Goal: Navigation & Orientation: Find specific page/section

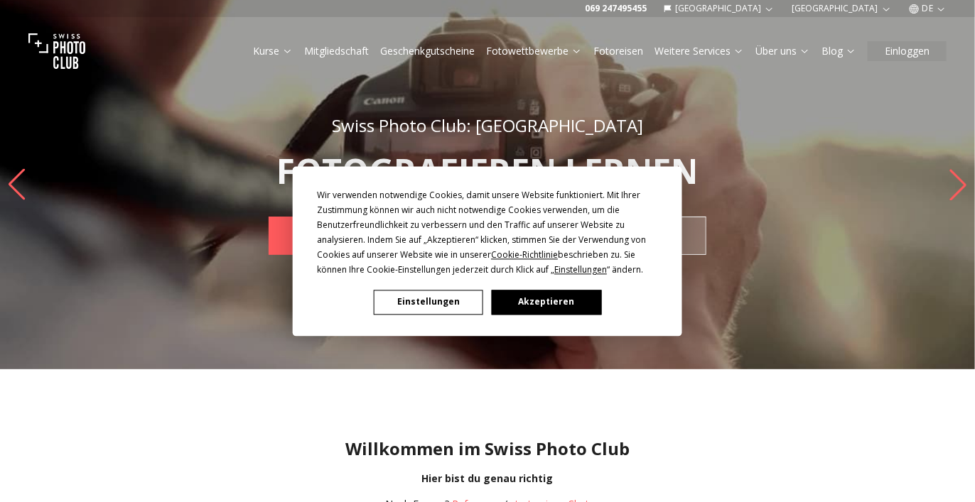
click at [412, 305] on button "Einstellungen" at bounding box center [428, 302] width 109 height 25
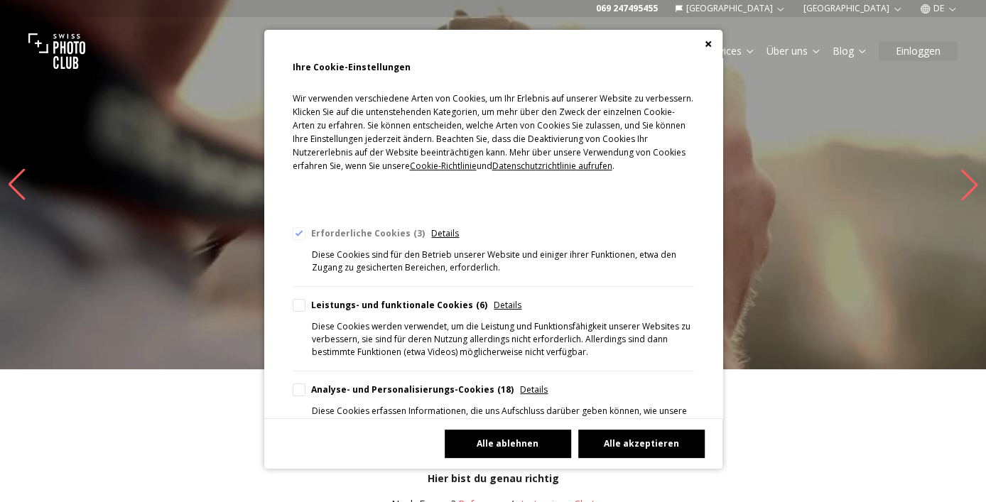
click at [494, 436] on button "Alle ablehnen" at bounding box center [508, 444] width 126 height 28
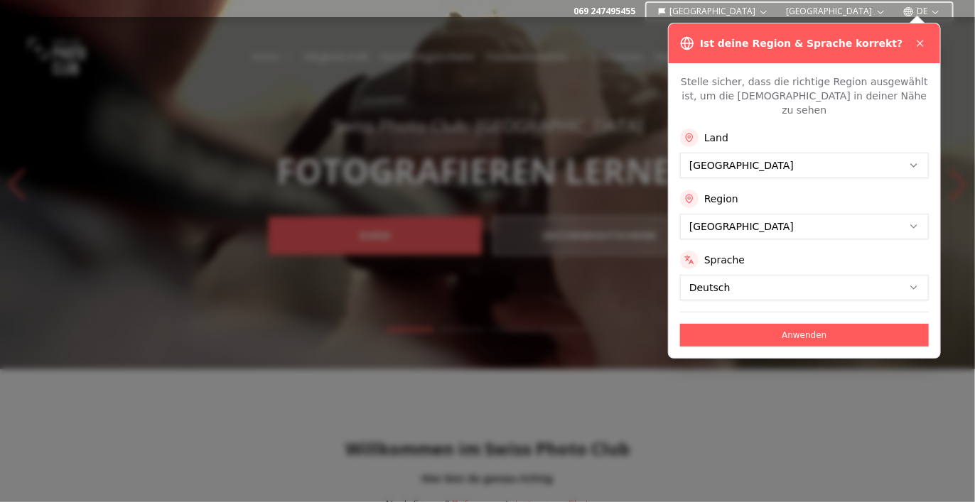
click at [812, 324] on button "Anwenden" at bounding box center [804, 335] width 249 height 23
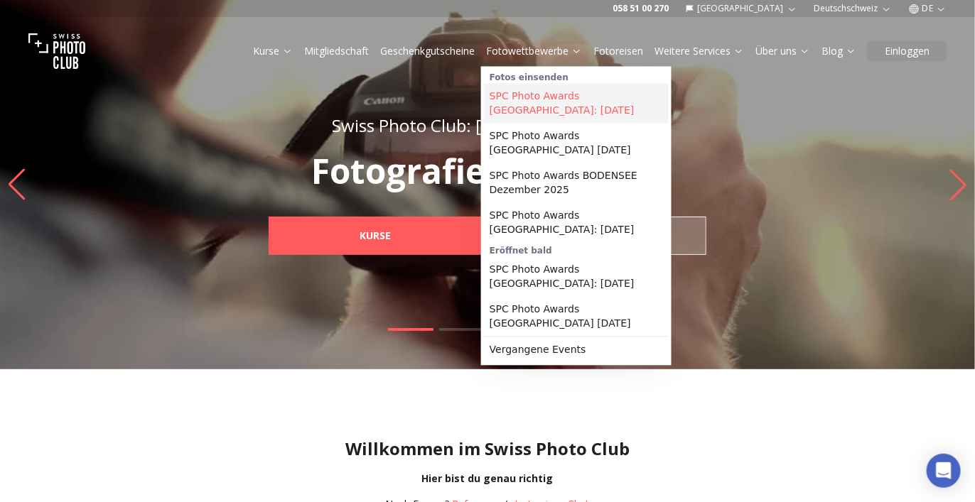
click at [529, 92] on link "SPC Photo Awards [GEOGRAPHIC_DATA]: [DATE]" at bounding box center [576, 103] width 185 height 40
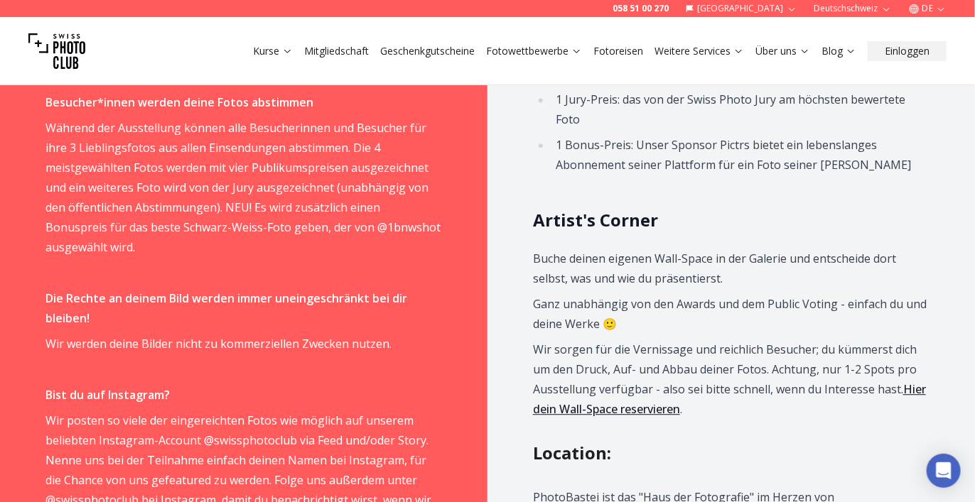
scroll to position [782, 0]
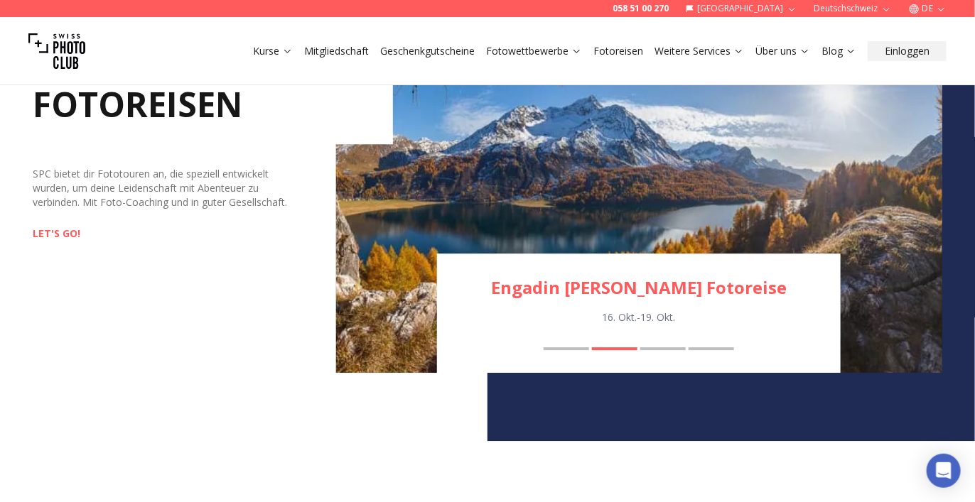
scroll to position [1492, 0]
